Goal: Find specific page/section: Locate a particular part of the current website

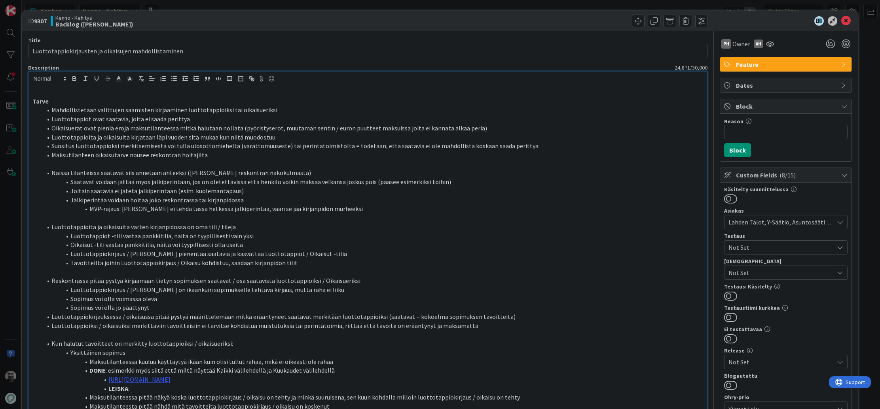
scroll to position [403, 0]
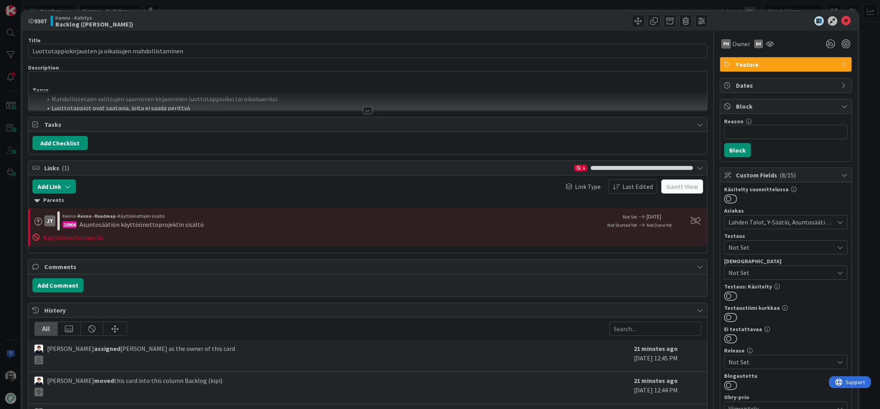
click at [245, 6] on div "ID 9307 Kenno - Kehitys Backlog (kipi) Title 53 / 128 Luottotappiokirjausten ja…" at bounding box center [440, 204] width 880 height 409
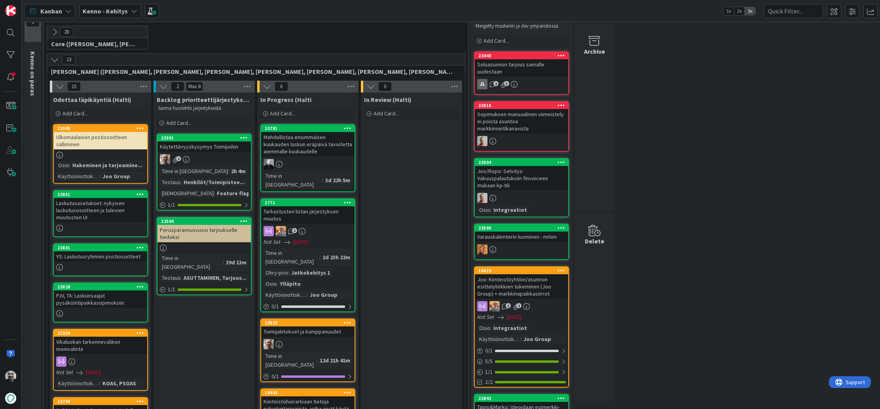
click at [54, 62] on icon at bounding box center [54, 59] width 9 height 9
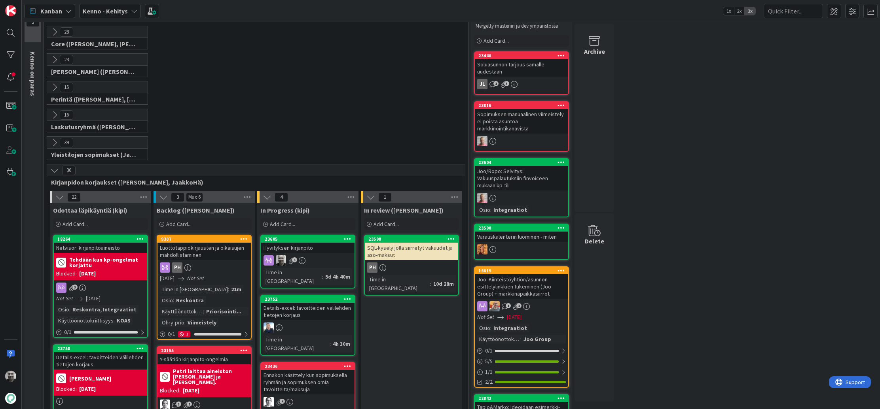
click at [316, 266] on div "23605 Hyvityksen kirjanpito 1 Time in Column : 5d 4h 40m" at bounding box center [307, 262] width 95 height 54
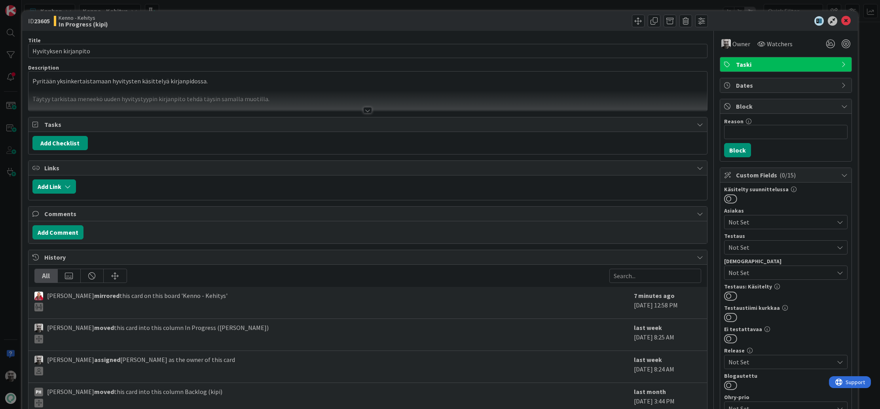
click at [368, 110] on div at bounding box center [367, 110] width 9 height 6
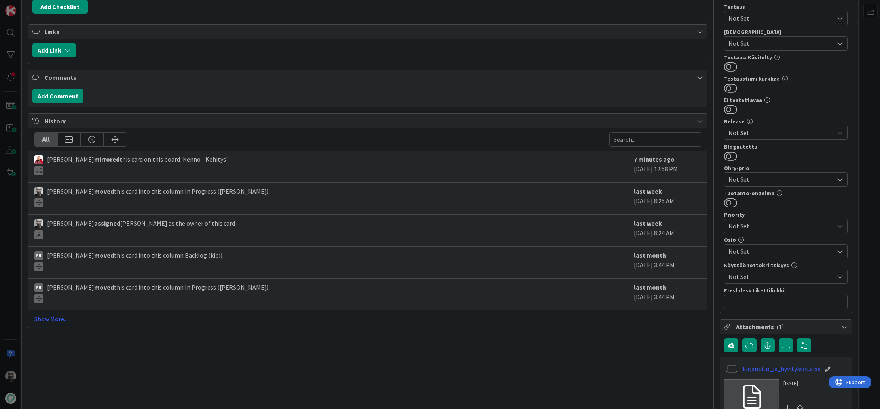
scroll to position [301, 0]
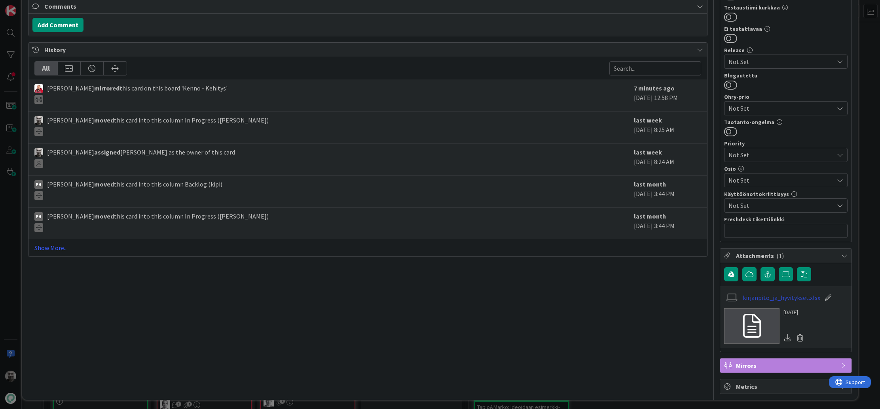
click at [781, 296] on link "kirjanpito_ja_hyvitykset.xlsx" at bounding box center [781, 297] width 78 height 9
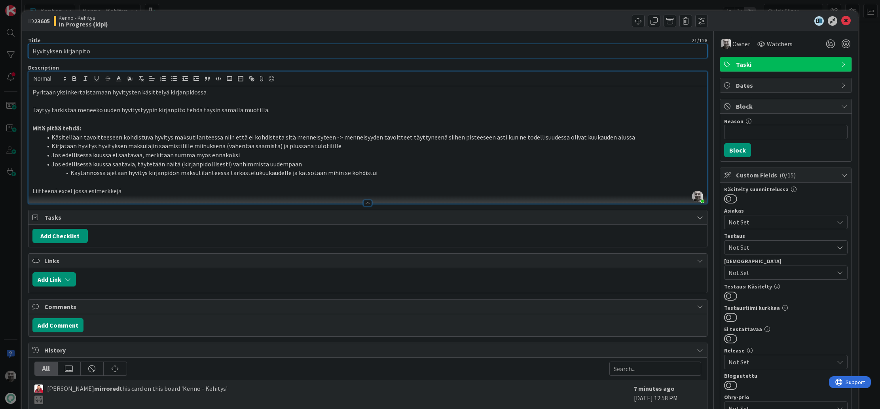
click at [65, 51] on input "Hyvityksen kirjanpito" at bounding box center [368, 51] width 680 height 14
